Goal: Information Seeking & Learning: Compare options

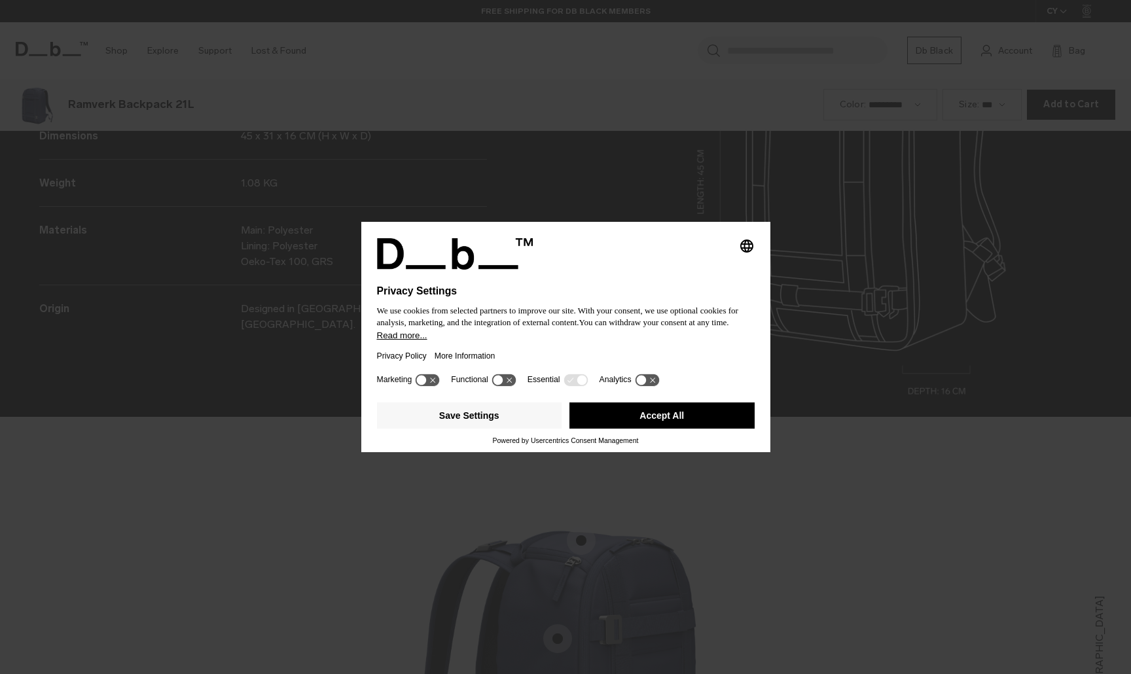
scroll to position [2022, 0]
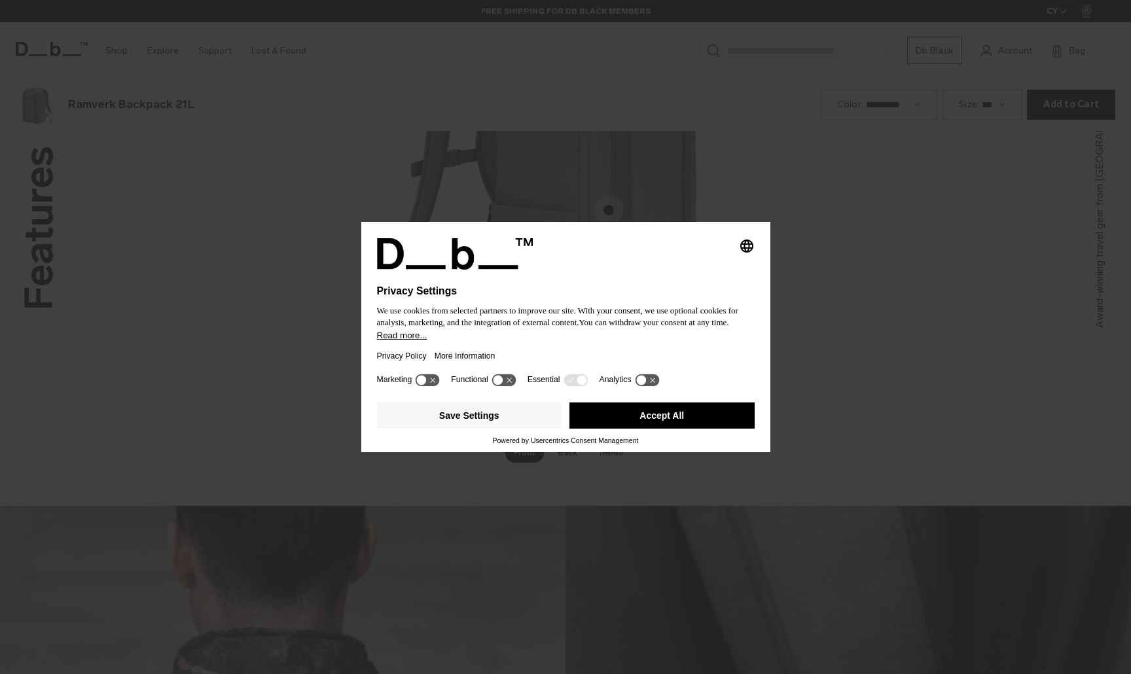
scroll to position [2022, 0]
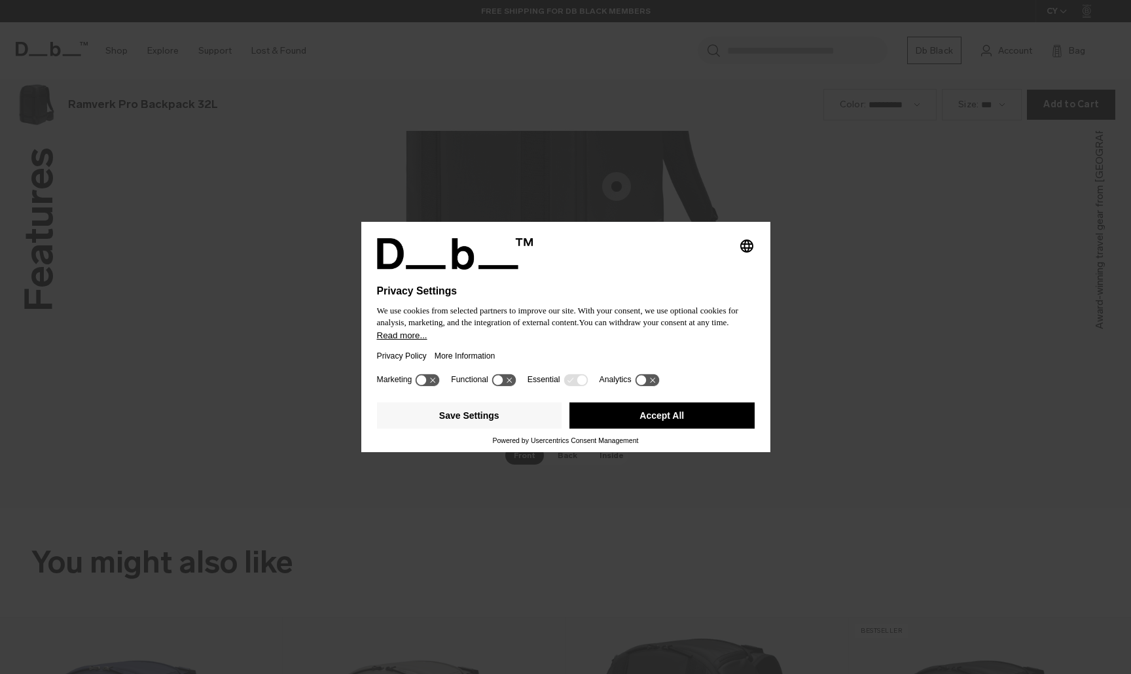
scroll to position [2022, 0]
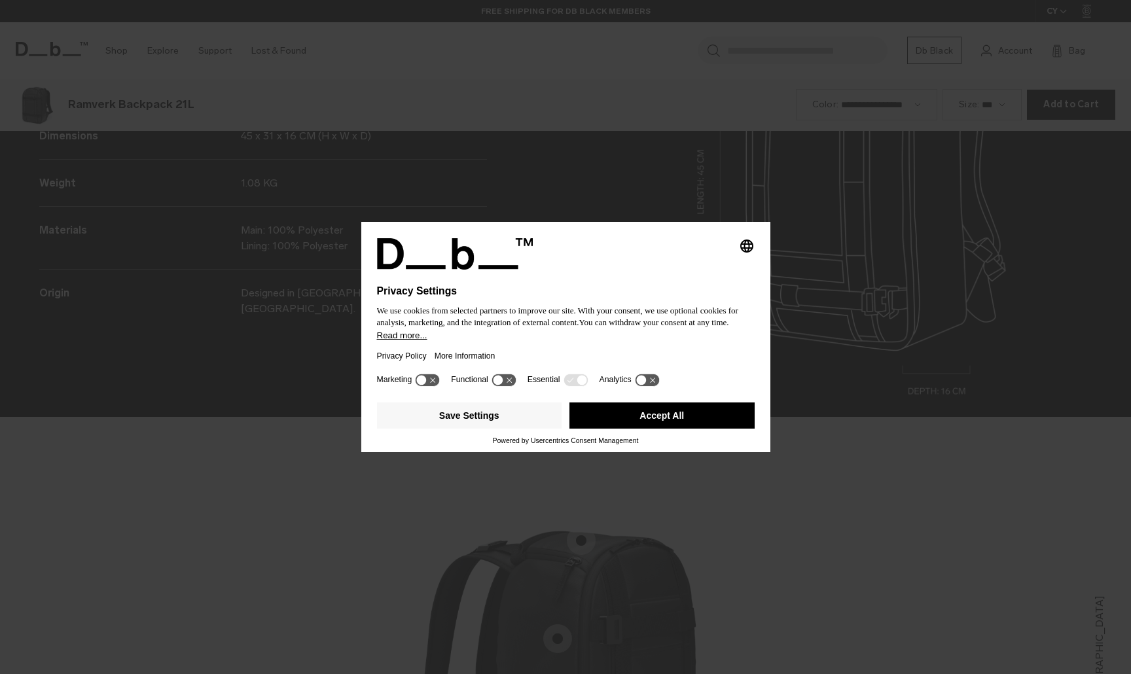
scroll to position [2022, 0]
